Goal: Task Accomplishment & Management: Complete application form

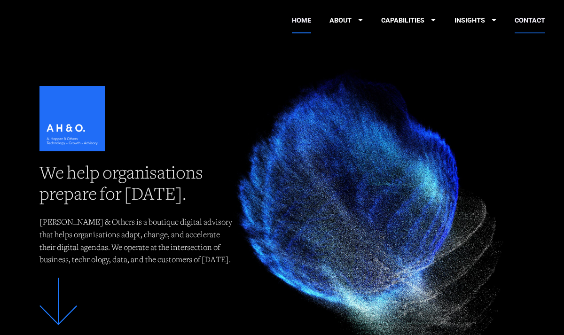
click at [530, 23] on link "CONTACT" at bounding box center [529, 21] width 31 height 26
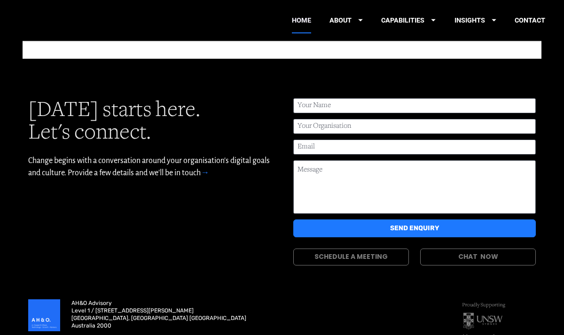
scroll to position [2890, 0]
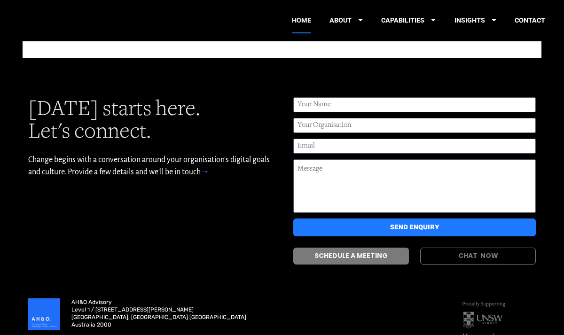
click at [368, 248] on link "SCHEDULE A MEETING" at bounding box center [351, 256] width 116 height 17
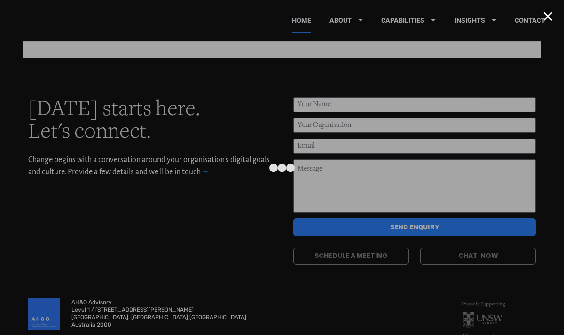
click at [547, 16] on div at bounding box center [547, 16] width 9 height 9
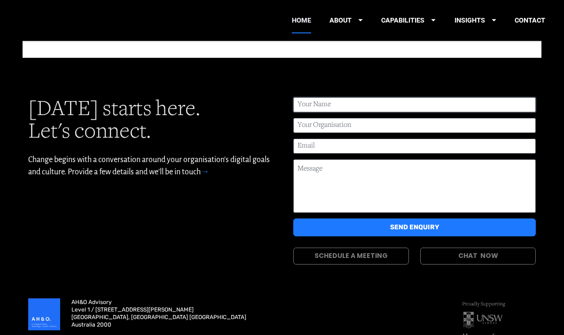
click at [401, 97] on input "Your Name" at bounding box center [414, 104] width 242 height 15
type input "[PERSON_NAME]"
click at [390, 139] on input "[EMAIL_ADDRESS][DOMAIN_NAME]" at bounding box center [414, 146] width 242 height 15
type input "[PERSON_NAME][EMAIL_ADDRESS][DOMAIN_NAME]"
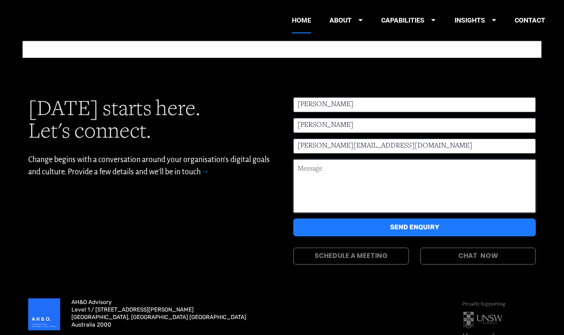
click at [350, 159] on textarea "Message" at bounding box center [414, 186] width 242 height 54
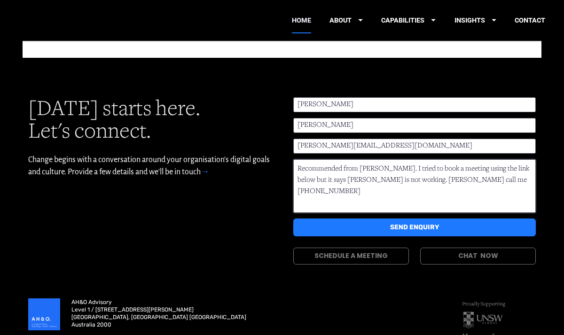
click at [425, 159] on textarea "Recommended from [PERSON_NAME]. I tried to book a meeting using the link below …" at bounding box center [414, 186] width 242 height 54
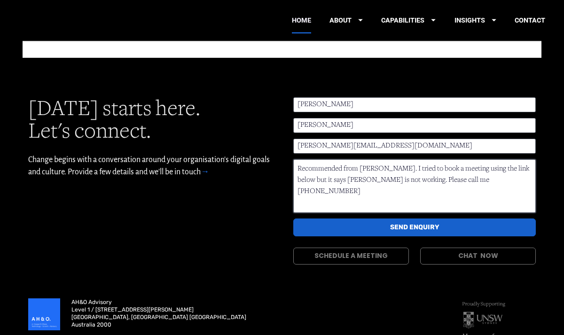
type textarea "Recommended from [PERSON_NAME]. I tried to book a meeting using the link below …"
click at [409, 218] on button "SEND ENQUIRY" at bounding box center [414, 226] width 242 height 17
